Goal: Find specific page/section: Find specific page/section

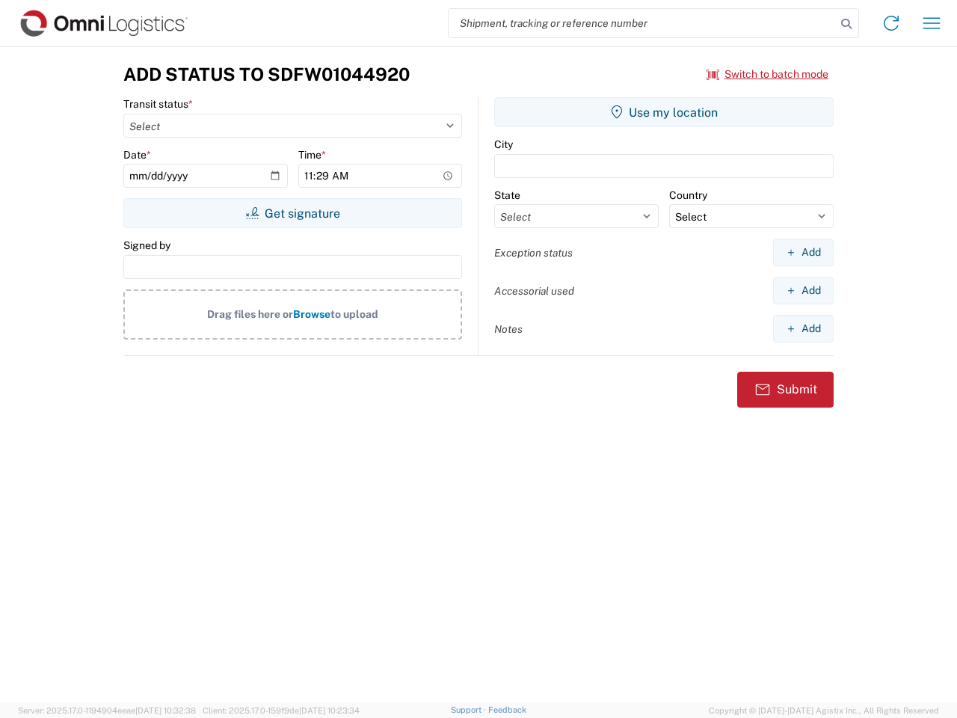
click at [642, 23] on input "search" at bounding box center [642, 23] width 387 height 28
click at [846, 24] on icon at bounding box center [846, 23] width 21 height 21
click at [891, 23] on icon at bounding box center [891, 23] width 24 height 24
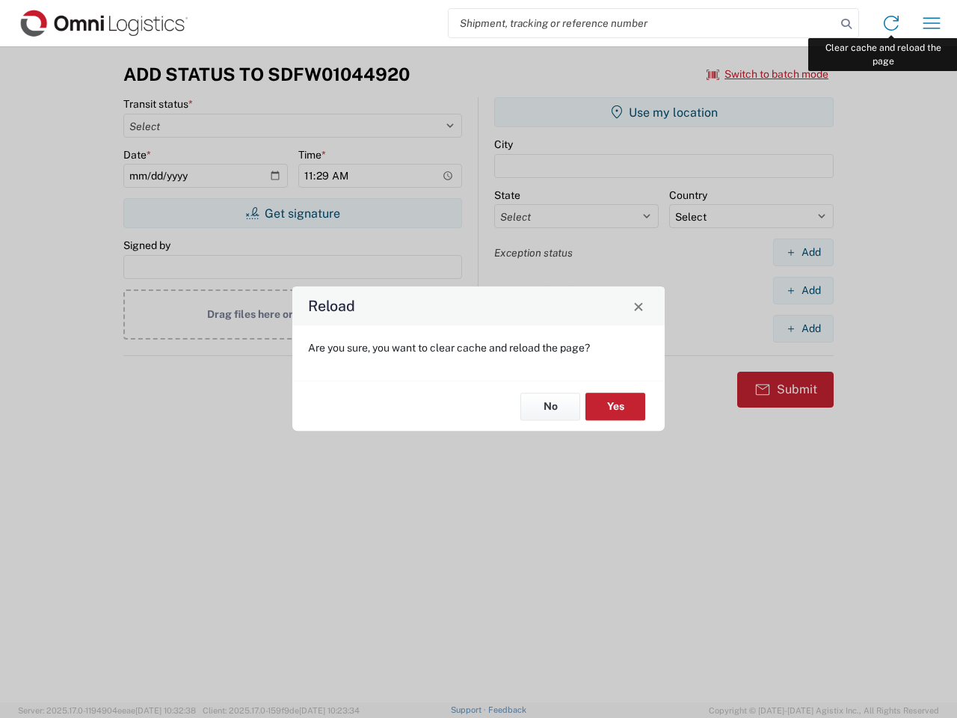
click at [931, 23] on div "Reload Are you sure, you want to clear cache and reload the page? No Yes" at bounding box center [478, 359] width 957 height 718
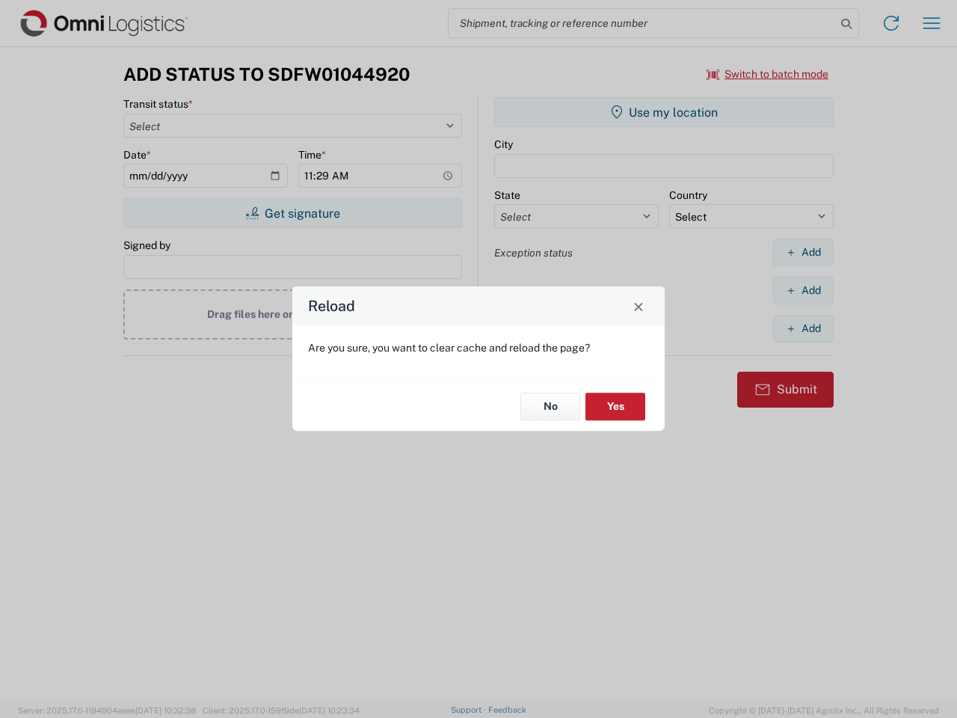
click at [768, 74] on div "Reload Are you sure, you want to clear cache and reload the page? No Yes" at bounding box center [478, 359] width 957 height 718
click at [292, 213] on div "Reload Are you sure, you want to clear cache and reload the page? No Yes" at bounding box center [478, 359] width 957 height 718
click at [664, 112] on div "Reload Are you sure, you want to clear cache and reload the page? No Yes" at bounding box center [478, 359] width 957 height 718
click at [803, 252] on div "Reload Are you sure, you want to clear cache and reload the page? No Yes" at bounding box center [478, 359] width 957 height 718
click at [803, 290] on div "Reload Are you sure, you want to clear cache and reload the page? No Yes" at bounding box center [478, 359] width 957 height 718
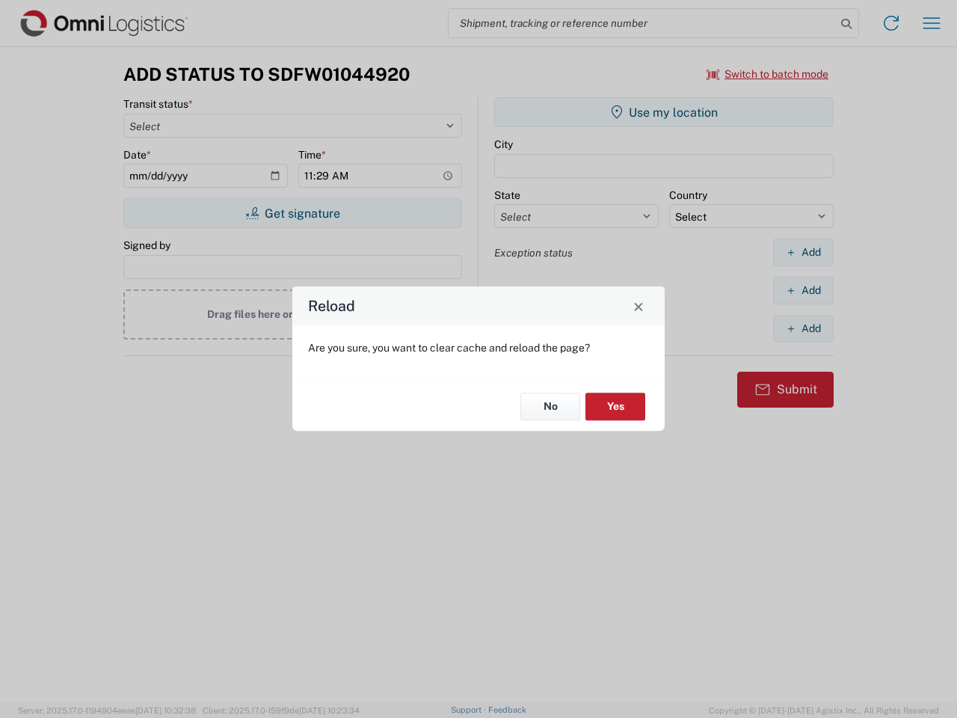
click at [803, 328] on div "Reload Are you sure, you want to clear cache and reload the page? No Yes" at bounding box center [478, 359] width 957 height 718
